Goal: Transaction & Acquisition: Purchase product/service

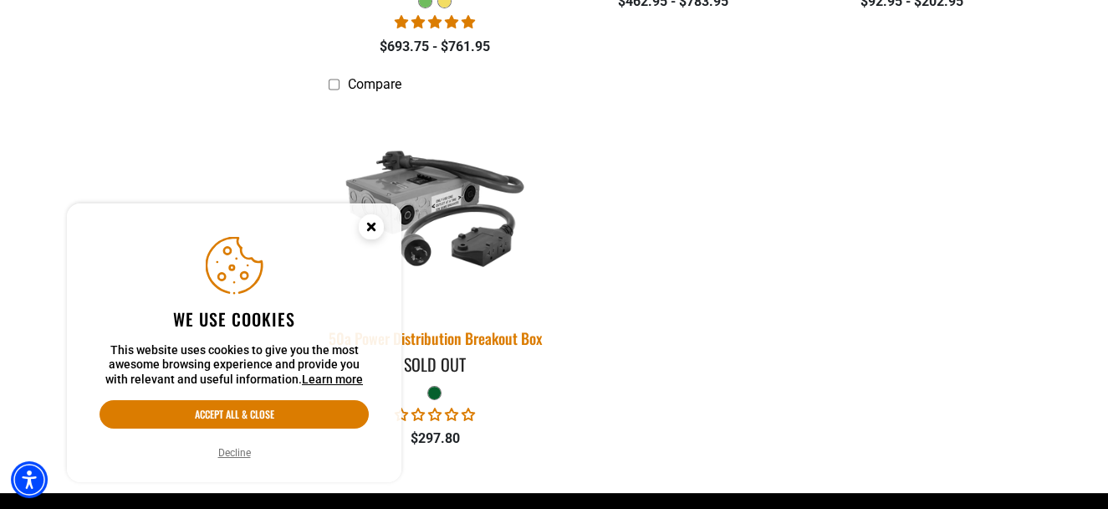
scroll to position [836, 0]
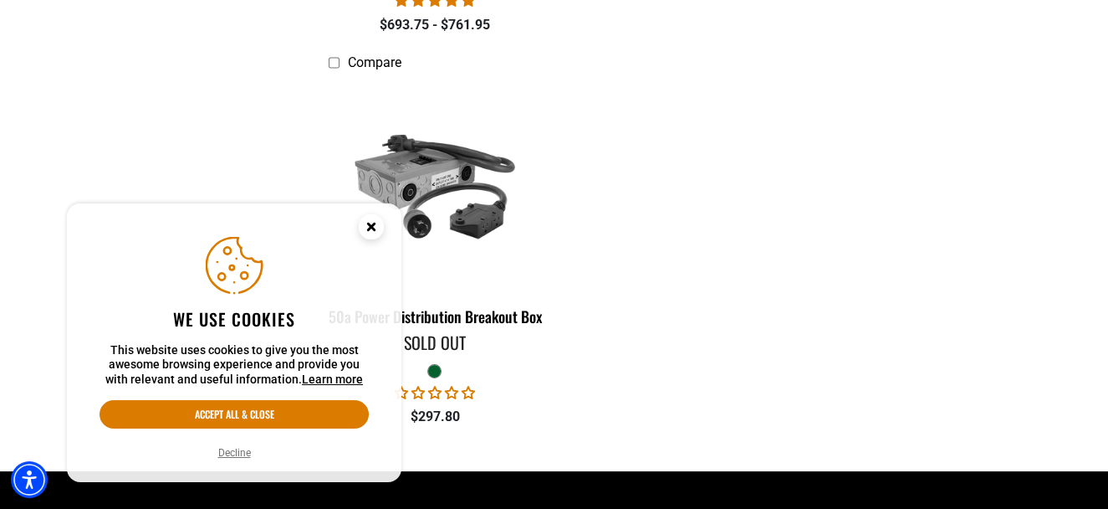
click at [371, 225] on icon "Close this option" at bounding box center [371, 226] width 6 height 6
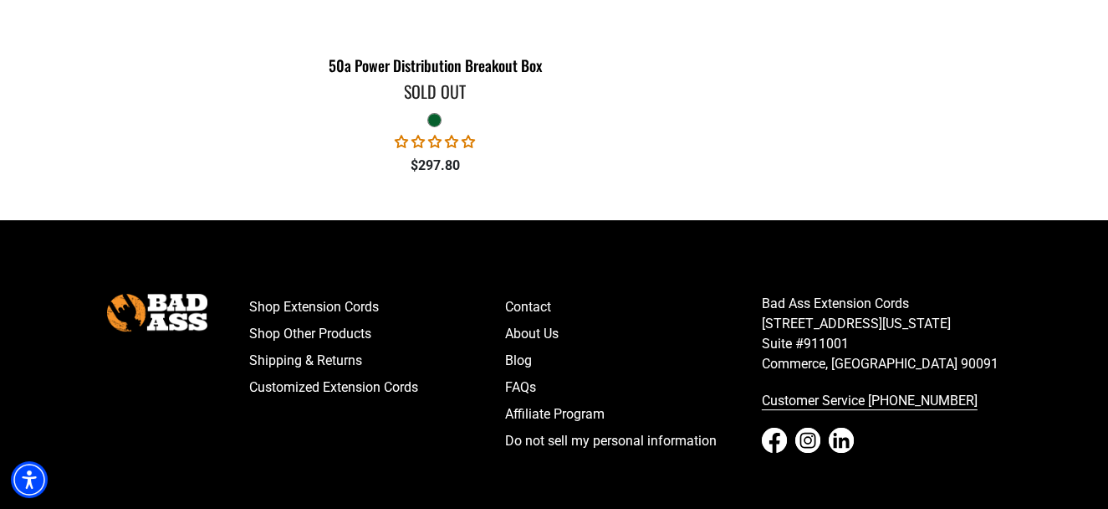
scroll to position [1213, 0]
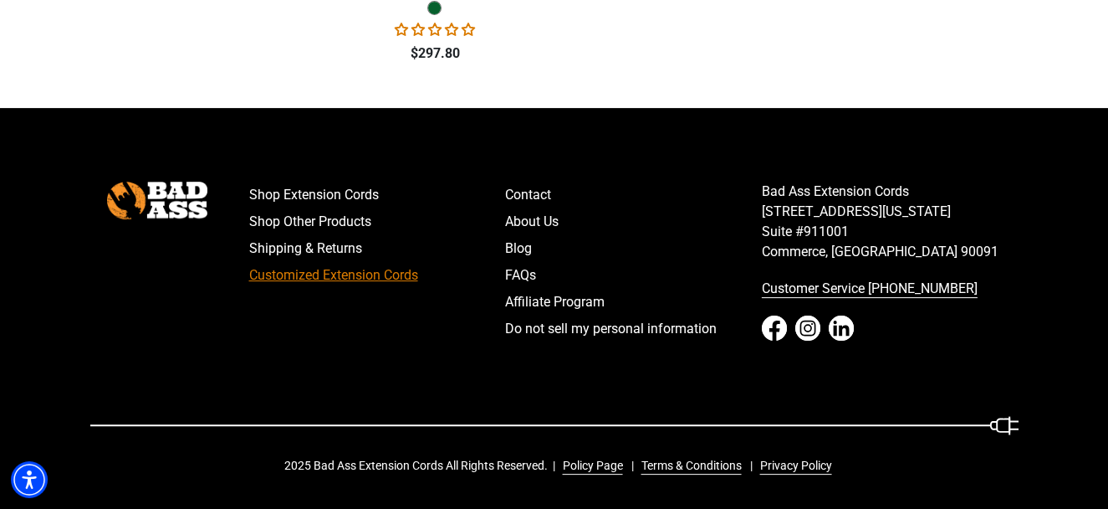
click at [305, 274] on link "Customized Extension Cords" at bounding box center [377, 275] width 257 height 27
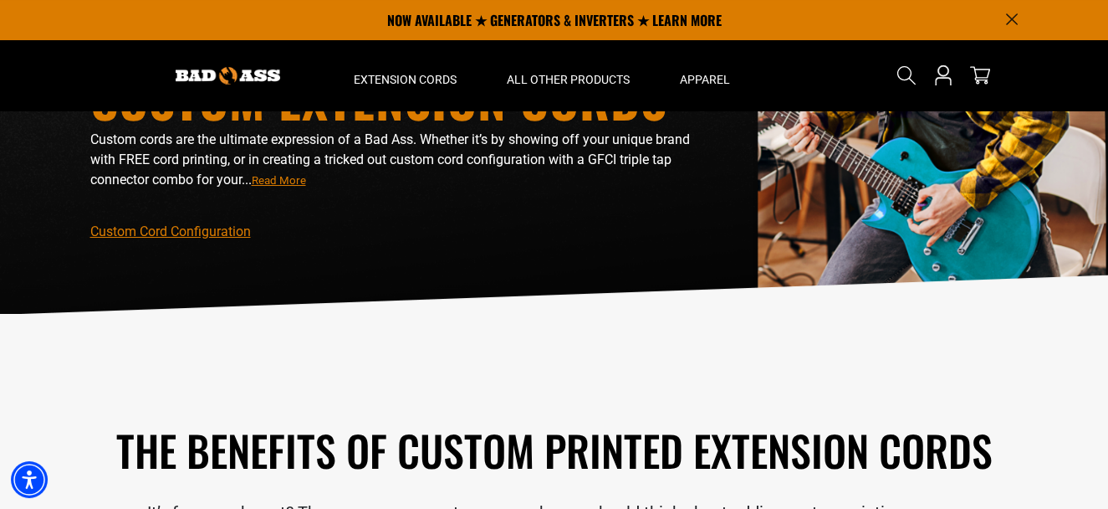
scroll to position [84, 0]
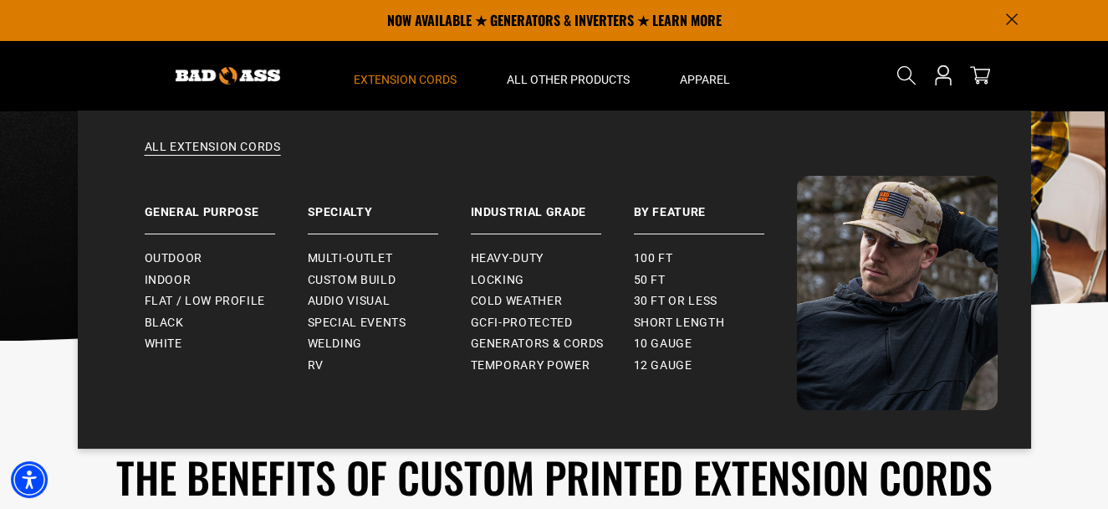
click at [426, 72] on span "Extension Cords" at bounding box center [405, 79] width 103 height 15
click at [165, 256] on span "Outdoor" at bounding box center [174, 258] width 58 height 15
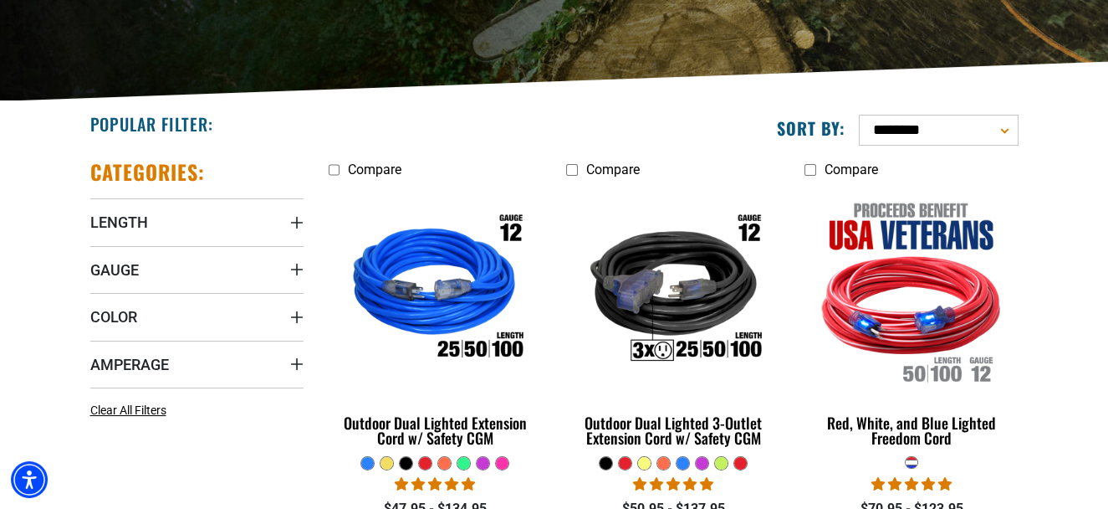
scroll to position [335, 0]
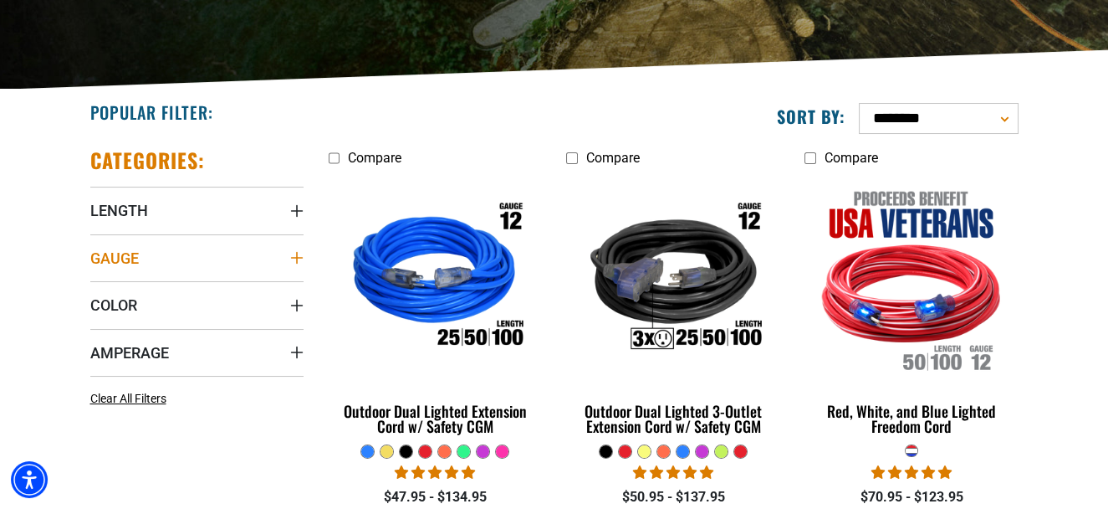
click at [294, 255] on icon "Gauge" at bounding box center [296, 257] width 13 height 13
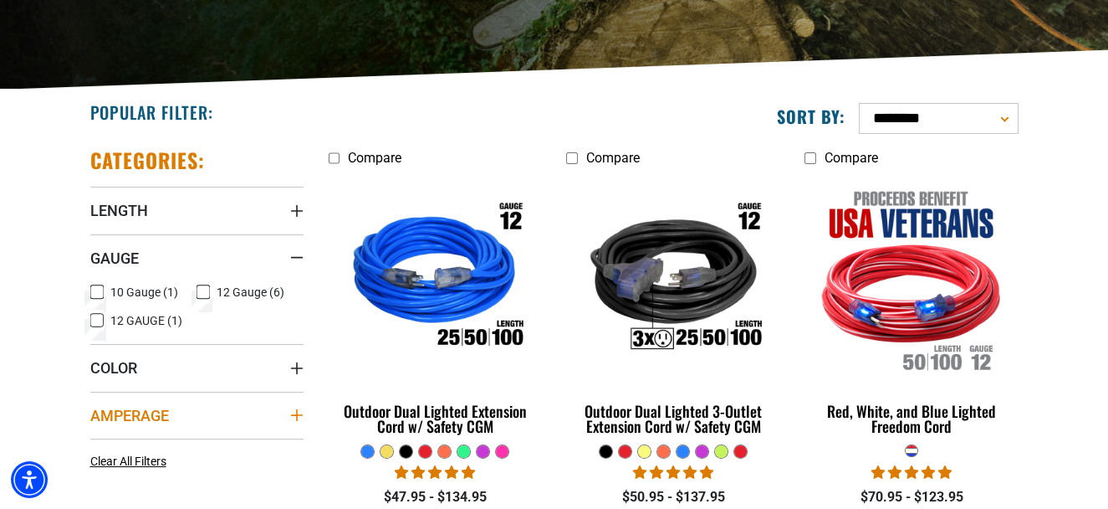
click at [294, 410] on icon "Amperage" at bounding box center [296, 414] width 13 height 13
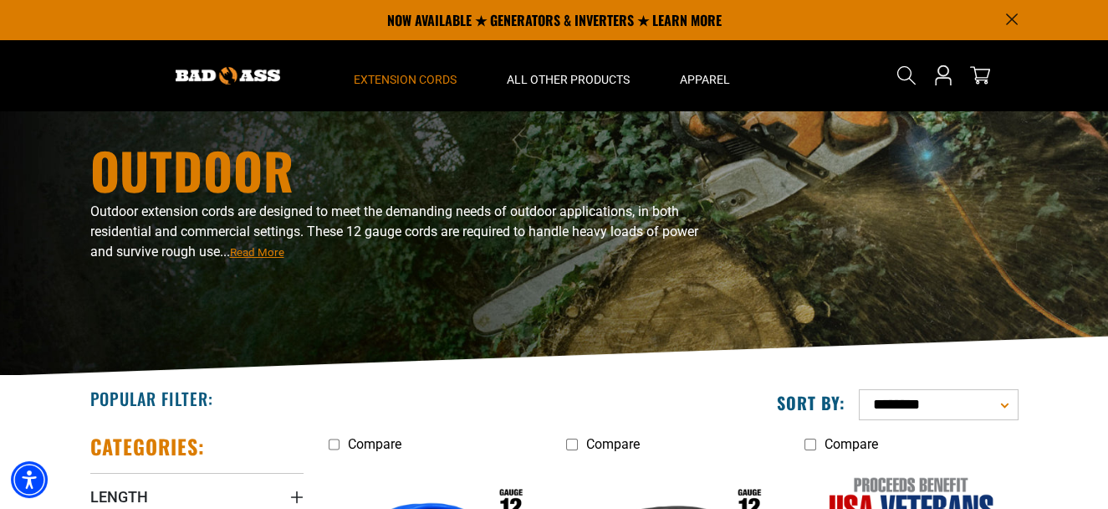
scroll to position [0, 0]
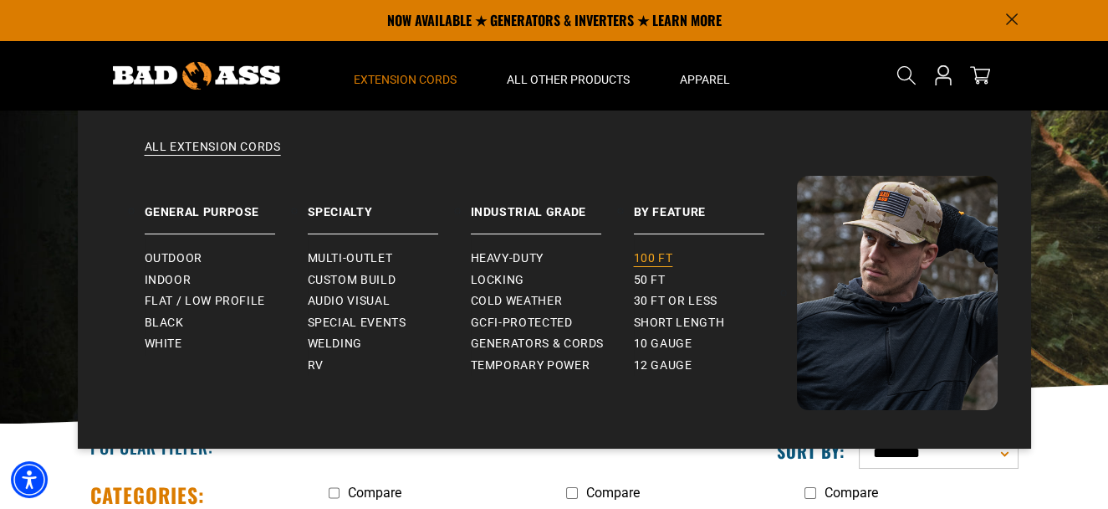
click at [660, 253] on span "100 ft" at bounding box center [653, 258] width 39 height 15
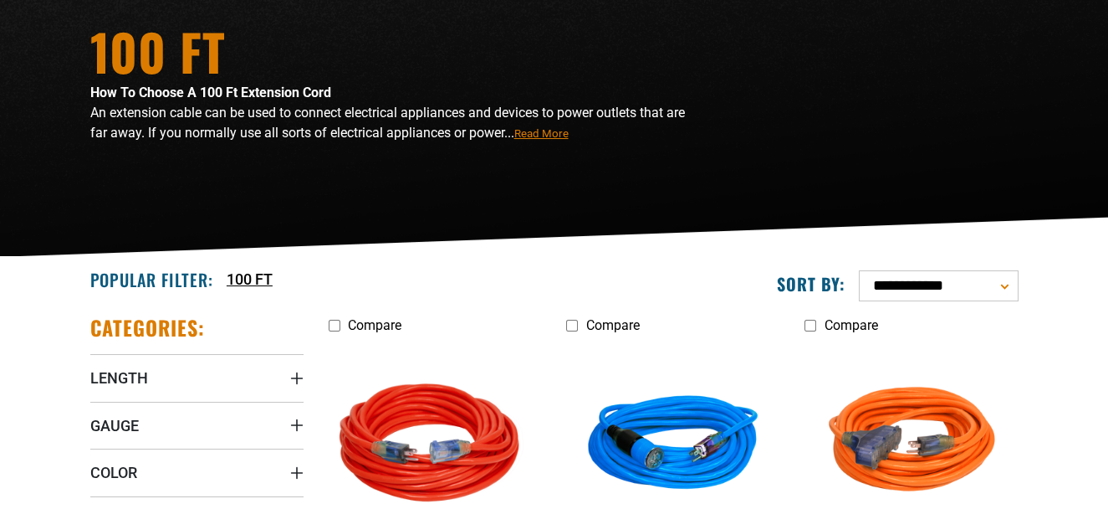
scroll to position [335, 0]
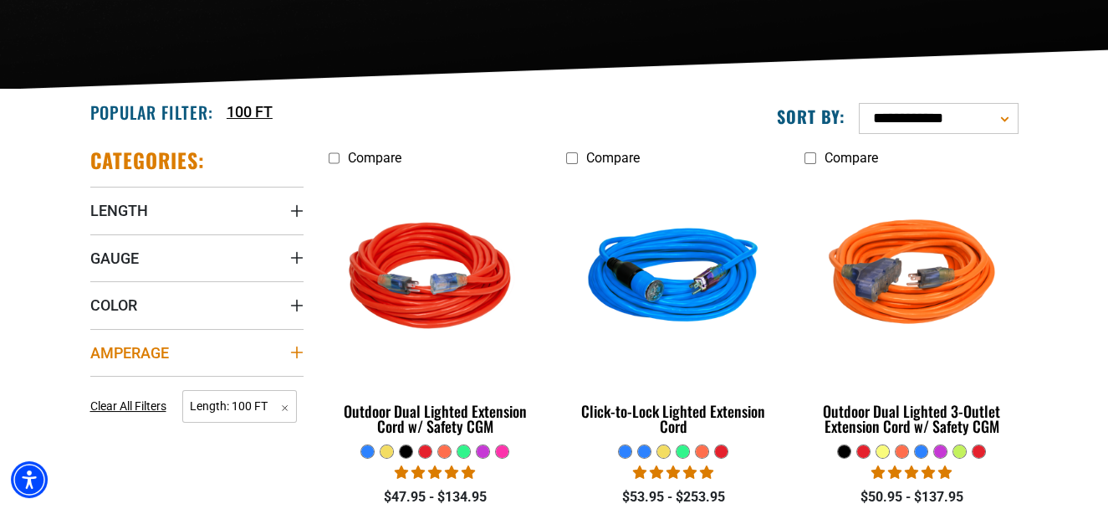
click at [295, 350] on icon "Amperage" at bounding box center [296, 351] width 13 height 13
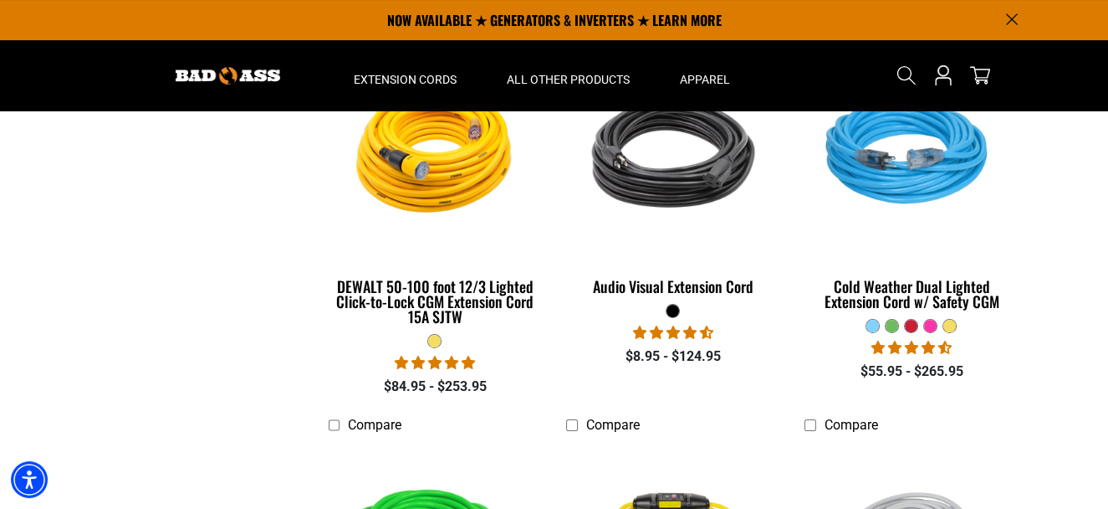
scroll to position [753, 0]
